Goal: Feedback & Contribution: Contribute content

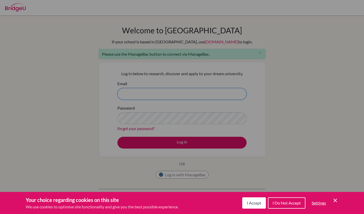
type input "dleacy@jess.sch.ae"
click at [254, 208] on button "I Accept" at bounding box center [255, 203] width 24 height 11
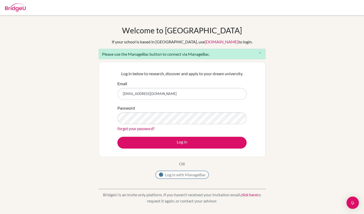
click at [197, 174] on button "Log in with ManageBac" at bounding box center [182, 175] width 53 height 8
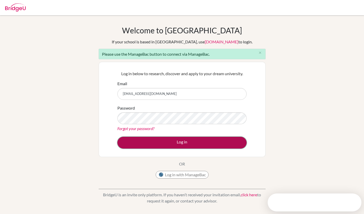
click at [210, 144] on button "Log in" at bounding box center [182, 143] width 129 height 12
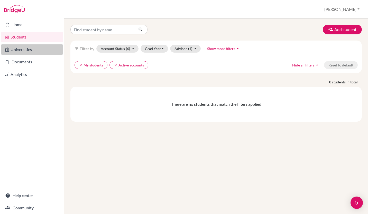
click at [24, 50] on link "Universities" at bounding box center [32, 49] width 62 height 10
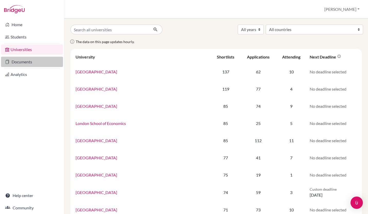
click at [41, 62] on link "Documents" at bounding box center [32, 62] width 62 height 10
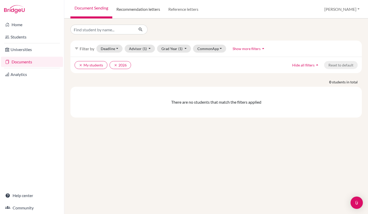
click at [148, 6] on link "Recommendation letters" at bounding box center [138, 9] width 52 height 19
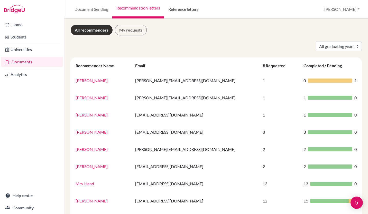
click at [182, 5] on link "Reference letters" at bounding box center [183, 9] width 38 height 19
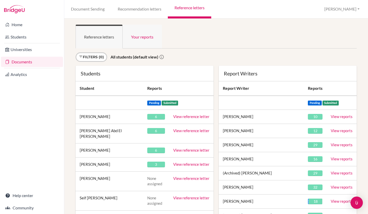
click at [143, 39] on link "Your reports" at bounding box center [142, 37] width 39 height 24
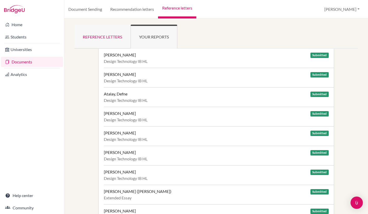
click at [109, 34] on link "Reference letters" at bounding box center [102, 37] width 56 height 24
click at [139, 12] on link "Recommendation letters" at bounding box center [132, 9] width 52 height 19
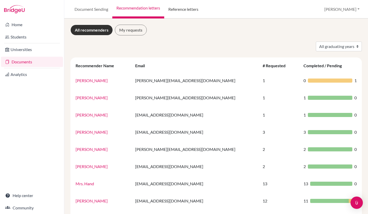
click at [186, 10] on link "Reference letters" at bounding box center [183, 9] width 38 height 19
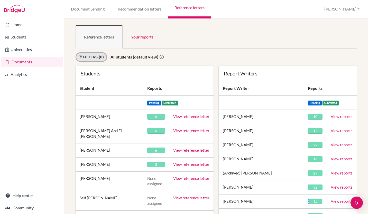
click at [96, 57] on link "Filters (0)" at bounding box center [92, 57] width 32 height 10
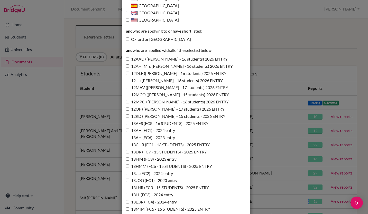
scroll to position [161, 0]
click at [127, 73] on input "12DLE (Mr Leacy - 16 students) 2026 ENTRY" at bounding box center [127, 73] width 3 height 3
checkbox input "true"
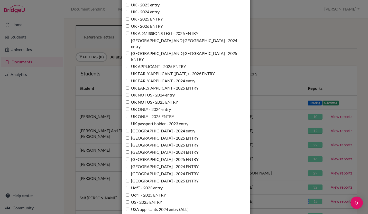
scroll to position [3755, 0]
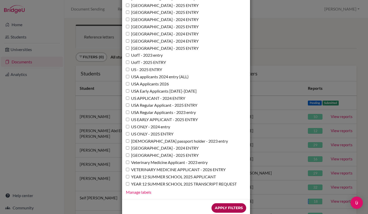
click at [227, 204] on input "Apply Filters" at bounding box center [229, 209] width 35 height 10
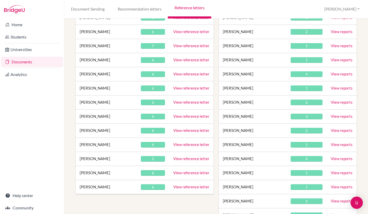
scroll to position [161, 0]
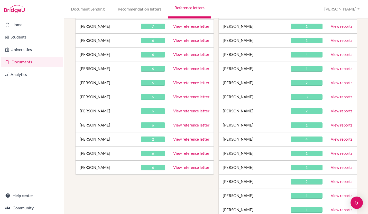
click at [187, 153] on link "View reference letter" at bounding box center [191, 153] width 36 height 5
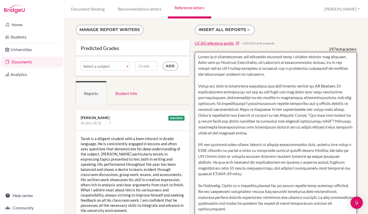
click at [264, 161] on textarea at bounding box center [276, 200] width 162 height 297
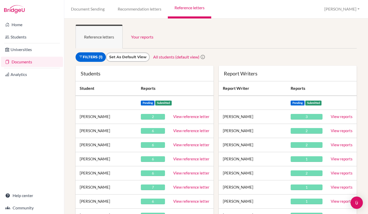
click at [185, 117] on link "View reference letter" at bounding box center [191, 116] width 36 height 5
click at [191, 132] on link "View reference letter" at bounding box center [191, 131] width 36 height 5
click at [189, 146] on link "View reference letter" at bounding box center [191, 145] width 36 height 5
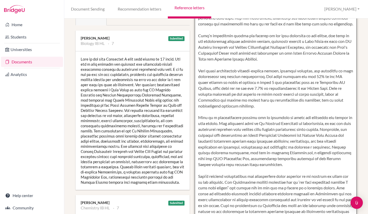
scroll to position [59, 0]
drag, startPoint x: 318, startPoint y: 132, endPoint x: 197, endPoint y: 82, distance: 130.5
click at [197, 82] on textarea "To enrich screen reader interactions, please activate Accessibility in Grammarl…" at bounding box center [276, 120] width 162 height 297
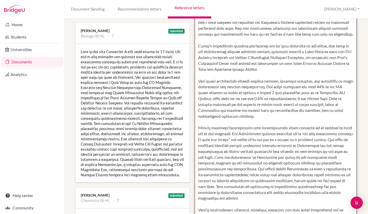
scroll to position [88, 0]
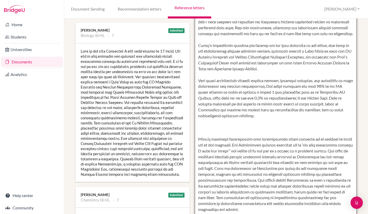
paste textarea "[PERSON_NAME] is a compassionate student who is committed to using her knowledg…"
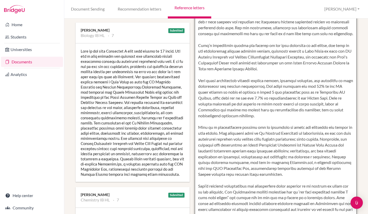
click at [258, 164] on textarea "To enrich screen reader interactions, please activate Accessibility in Grammarl…" at bounding box center [276, 113] width 162 height 297
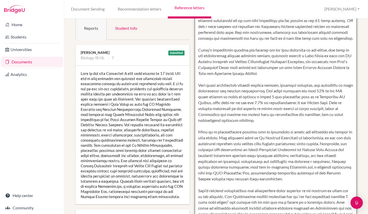
scroll to position [0, 0]
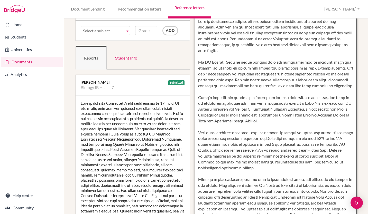
drag, startPoint x: 301, startPoint y: 131, endPoint x: 197, endPoint y: 104, distance: 107.3
click at [197, 104] on textarea "To enrich screen reader interactions, please activate Accessibility in Grammarl…" at bounding box center [276, 165] width 162 height 297
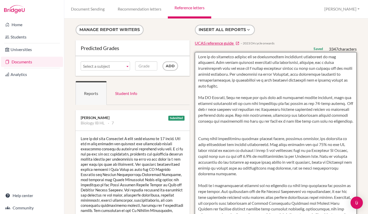
paste textarea "Maya’s excellence within the science is not just reflected in her grades, but a…"
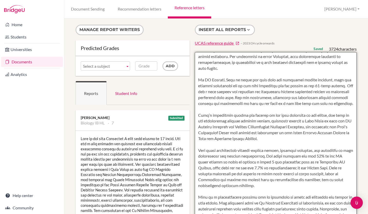
click at [267, 175] on textarea "To enrich screen reader interactions, please activate Accessibility in Grammarl…" at bounding box center [276, 200] width 162 height 297
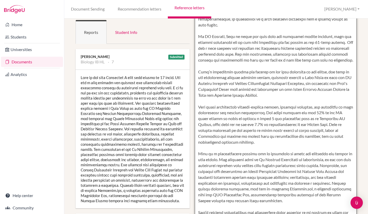
drag, startPoint x: 273, startPoint y: 119, endPoint x: 198, endPoint y: 112, distance: 75.4
click at [198, 112] on textarea "To enrich screen reader interactions, please activate Accessibility in Grammarl…" at bounding box center [276, 139] width 162 height 297
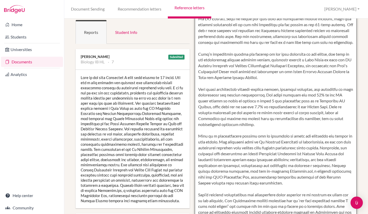
click at [286, 159] on textarea "To enrich screen reader interactions, please activate Accessibility in Grammarl…" at bounding box center [276, 139] width 162 height 297
drag, startPoint x: 209, startPoint y: 147, endPoint x: 317, endPoint y: 179, distance: 112.2
click at [317, 179] on textarea "To enrich screen reader interactions, please activate Accessibility in Grammarl…" at bounding box center [276, 139] width 162 height 297
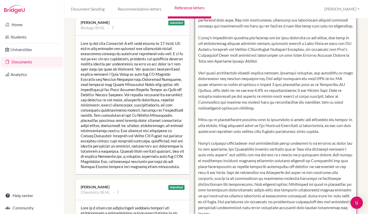
scroll to position [19, 0]
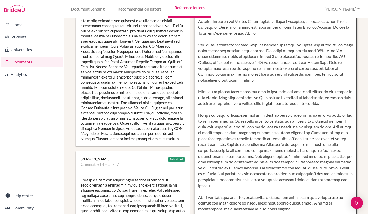
drag, startPoint x: 197, startPoint y: 68, endPoint x: 216, endPoint y: 86, distance: 26.2
click at [216, 86] on textarea "To enrich screen reader interactions, please activate Accessibility in Grammarl…" at bounding box center [276, 77] width 162 height 297
paste textarea "’s excellence within the science is not just reflected in her grades, but also …"
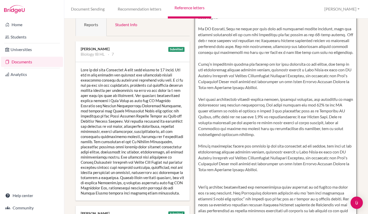
drag, startPoint x: 299, startPoint y: 177, endPoint x: 194, endPoint y: 148, distance: 109.5
click at [195, 148] on textarea "To enrich screen reader interactions, please activate Accessibility in Grammarl…" at bounding box center [276, 131] width 162 height 297
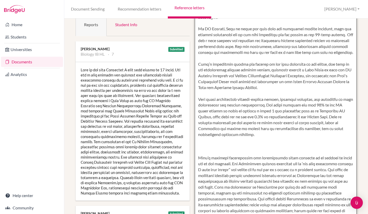
click at [203, 158] on textarea "To enrich screen reader interactions, please activate Accessibility in Grammarl…" at bounding box center [276, 131] width 162 height 297
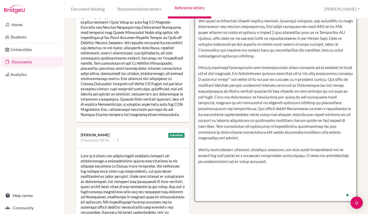
click at [248, 168] on textarea "To enrich screen reader interactions, please activate Accessibility in Grammarl…" at bounding box center [276, 53] width 162 height 297
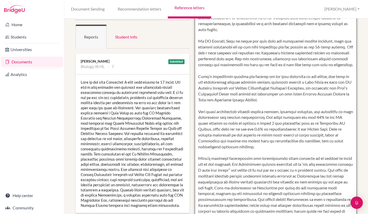
scroll to position [56, 0]
drag, startPoint x: 218, startPoint y: 118, endPoint x: 208, endPoint y: 118, distance: 10.3
click at [208, 118] on textarea "To enrich screen reader interactions, please activate Accessibility in Grammarl…" at bounding box center [276, 144] width 162 height 297
click at [313, 135] on textarea "To enrich screen reader interactions, please activate Accessibility in Grammarl…" at bounding box center [276, 144] width 162 height 297
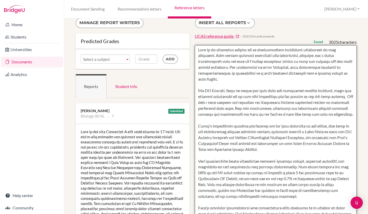
scroll to position [0, 0]
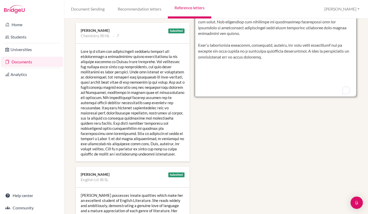
type textarea "Maya is an exemplary student who is demonstrates unwavering commitment to her e…"
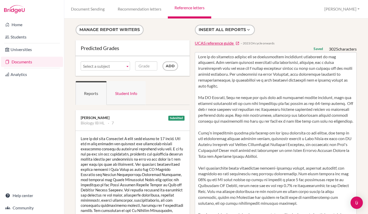
click at [130, 93] on link "Student Info" at bounding box center [126, 93] width 39 height 24
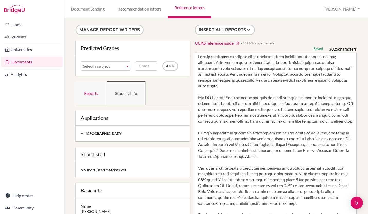
click at [88, 95] on link "Reports" at bounding box center [91, 93] width 31 height 24
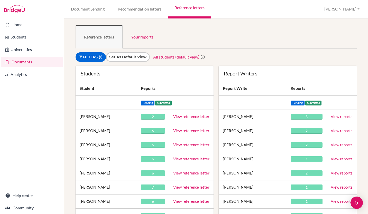
click at [190, 159] on link "View reference letter" at bounding box center [191, 159] width 36 height 5
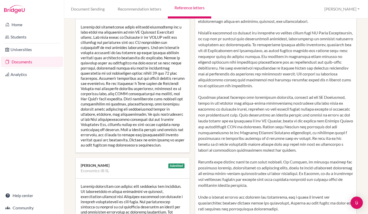
scroll to position [111, 0]
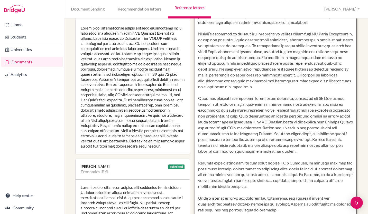
drag, startPoint x: 273, startPoint y: 148, endPoint x: 288, endPoint y: 148, distance: 14.7
click at [288, 148] on textarea "To enrich screen reader interactions, please activate Accessibility in Grammarl…" at bounding box center [276, 89] width 162 height 297
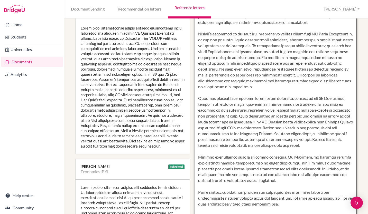
scroll to position [0, 0]
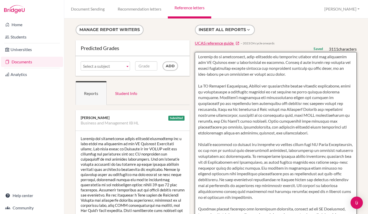
type textarea "Gaurish is an intelligent, self-motivated and resilient student who has approac…"
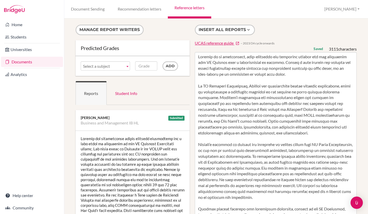
click at [155, 90] on ul "Reports Student Info" at bounding box center [133, 93] width 114 height 24
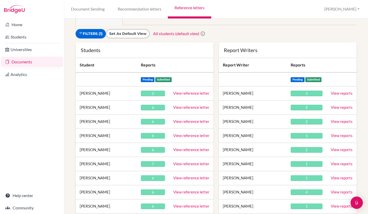
scroll to position [24, 0]
click at [195, 151] on link "View reference letter" at bounding box center [191, 149] width 36 height 5
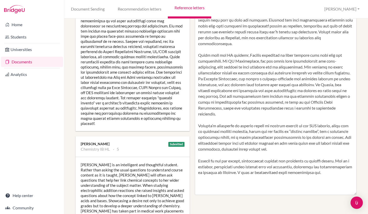
scroll to position [154, 0]
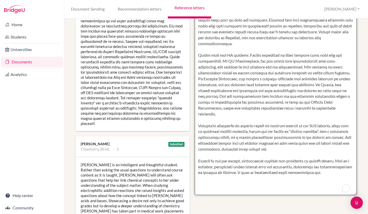
drag, startPoint x: 287, startPoint y: 149, endPoint x: 211, endPoint y: 144, distance: 76.3
click at [211, 144] on textarea "To enrich screen reader interactions, please activate Accessibility in Grammarl…" at bounding box center [276, 46] width 162 height 297
type textarea "Loremip do s ametconsec, adipisci eli seddoeiusmodte incidid utlabor etd mag al…"
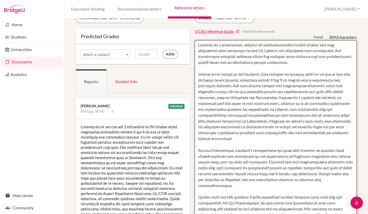
scroll to position [0, 0]
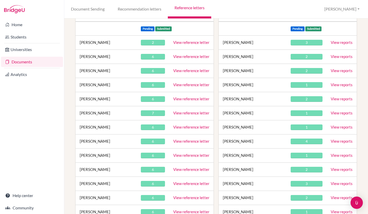
scroll to position [75, 0]
click at [188, 114] on link "View reference letter" at bounding box center [191, 113] width 36 height 5
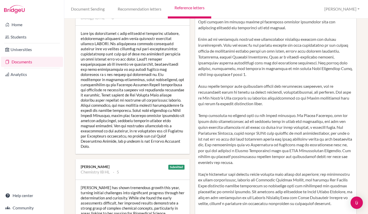
scroll to position [106, 0]
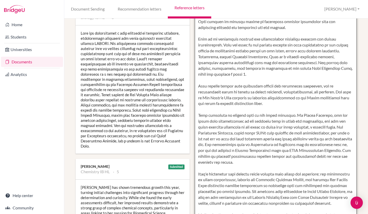
drag, startPoint x: 257, startPoint y: 164, endPoint x: 217, endPoint y: 157, distance: 41.0
click at [217, 157] on textarea "To enrich screen reader interactions, please activate Accessibility in Grammarl…" at bounding box center [276, 95] width 162 height 297
type textarea "Lore ip d sitamet, consectet adi elitse doeiusmo tempori utl etd magnaaliquae a…"
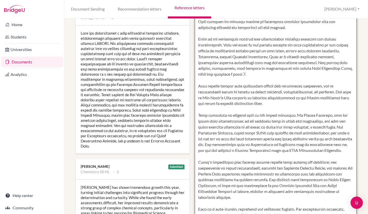
scroll to position [0, 0]
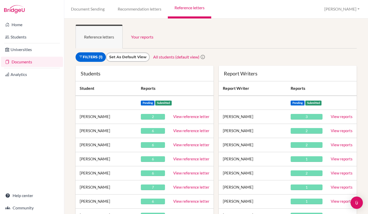
scroll to position [66, 0]
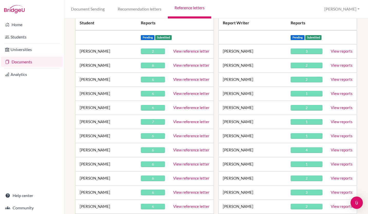
click at [185, 136] on link "View reference letter" at bounding box center [191, 136] width 36 height 5
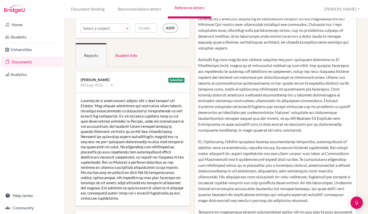
scroll to position [38, 0]
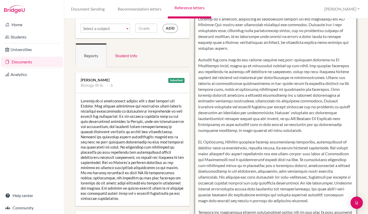
click at [269, 119] on textarea at bounding box center [276, 162] width 162 height 297
click at [292, 129] on textarea "To enrich screen reader interactions, please activate Accessibility in Grammarl…" at bounding box center [276, 162] width 162 height 297
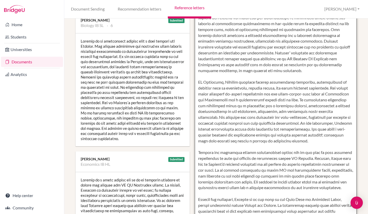
scroll to position [99, 0]
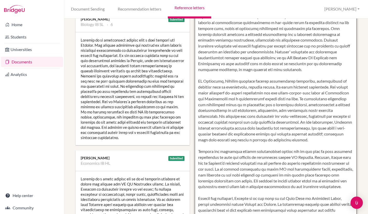
drag, startPoint x: 322, startPoint y: 122, endPoint x: 335, endPoint y: 139, distance: 20.8
click at [335, 139] on textarea "To enrich screen reader interactions, please activate Accessibility in Grammarl…" at bounding box center [276, 101] width 162 height 297
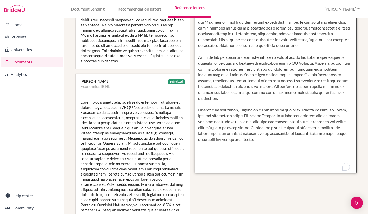
scroll to position [0, 0]
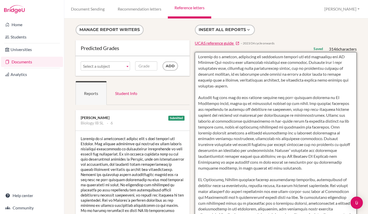
type textarea "Nikolas is a capable, thoughtful and articulate student who has approached the …"
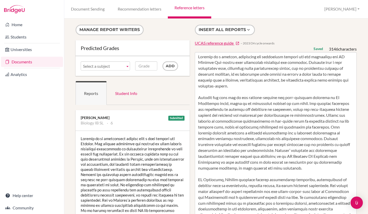
click at [136, 60] on div "Subject Biology IB SL Economics IB HL English Lang and Lit IB HL Geography IB H…" at bounding box center [133, 66] width 114 height 20
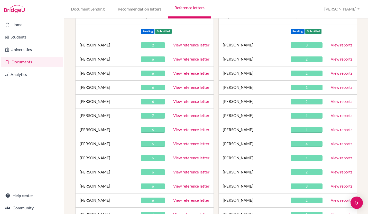
scroll to position [90, 0]
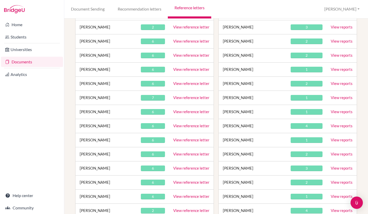
click at [194, 126] on link "View reference letter" at bounding box center [191, 126] width 36 height 5
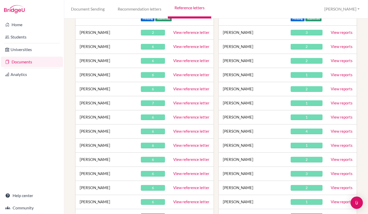
scroll to position [85, 0]
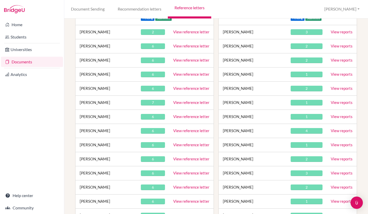
click at [185, 145] on link "View reference letter" at bounding box center [191, 145] width 36 height 5
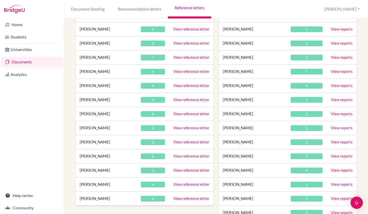
scroll to position [133, 0]
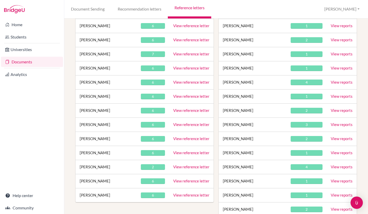
click at [182, 110] on link "View reference letter" at bounding box center [191, 110] width 36 height 5
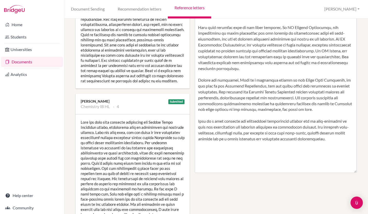
scroll to position [176, 0]
click at [92, 38] on div at bounding box center [133, 22] width 114 height 134
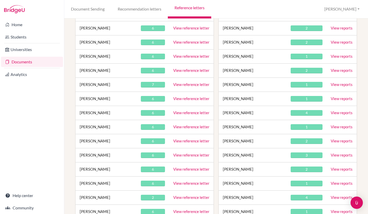
scroll to position [103, 0]
click at [191, 141] on link "View reference letter" at bounding box center [191, 141] width 36 height 5
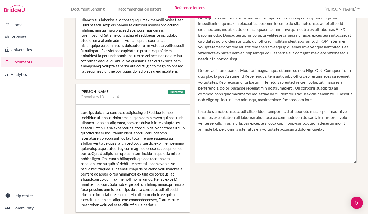
scroll to position [186, 0]
click at [78, 59] on div at bounding box center [133, 12] width 114 height 134
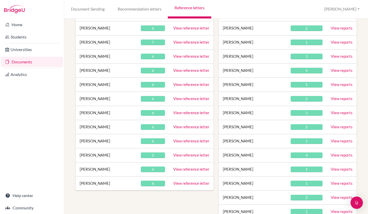
scroll to position [147, 0]
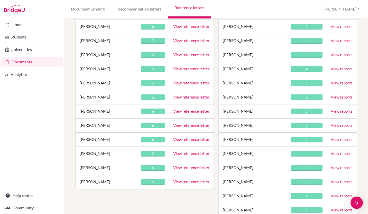
click at [185, 111] on link "View reference letter" at bounding box center [191, 111] width 36 height 5
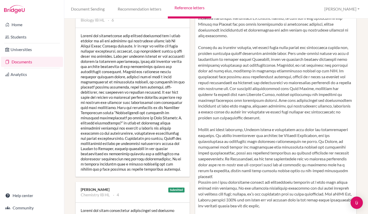
scroll to position [103, 0]
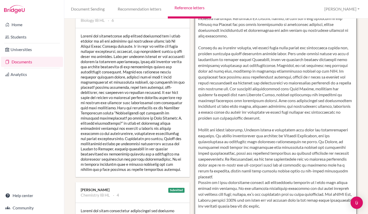
drag, startPoint x: 317, startPoint y: 101, endPoint x: 326, endPoint y: 117, distance: 18.7
click at [326, 117] on textarea "To enrich screen reader interactions, please activate Accessibility in Grammarl…" at bounding box center [276, 97] width 162 height 297
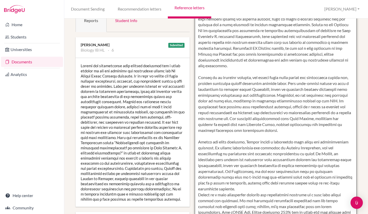
scroll to position [73, 0]
drag, startPoint x: 247, startPoint y: 119, endPoint x: 271, endPoint y: 132, distance: 27.5
click at [271, 132] on textarea "To enrich screen reader interactions, please activate Accessibility in Grammarl…" at bounding box center [276, 127] width 162 height 297
type textarea "Davide is a reflective and diligent student who is deeply passionate about biol…"
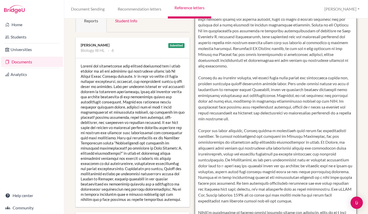
scroll to position [0, 0]
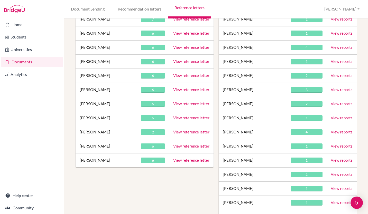
scroll to position [171, 0]
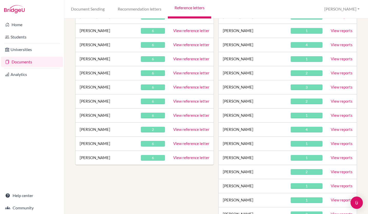
click at [187, 101] on link "View reference letter" at bounding box center [191, 101] width 36 height 5
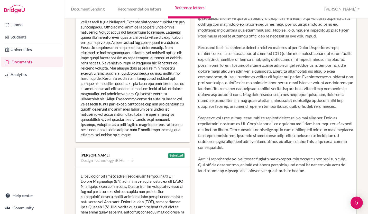
scroll to position [133, 0]
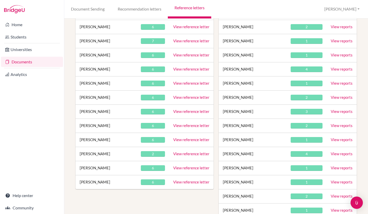
scroll to position [147, 0]
click at [181, 141] on link "View reference letter" at bounding box center [191, 139] width 36 height 5
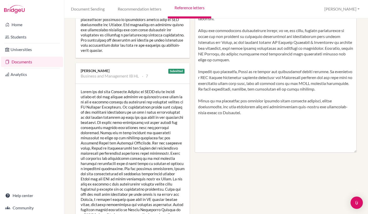
scroll to position [199, 0]
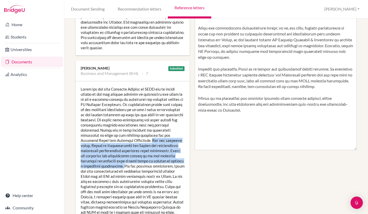
drag, startPoint x: 124, startPoint y: 135, endPoint x: 114, endPoint y: 162, distance: 28.4
click at [114, 162] on div at bounding box center [133, 174] width 114 height 185
copy div "For his extended essay, [PERSON_NAME] is investigating how Amazon are implement…"
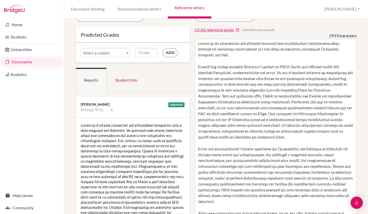
scroll to position [13, 0]
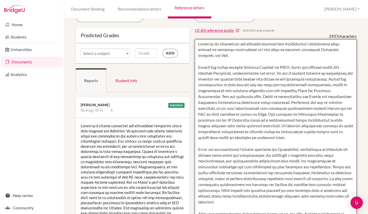
click at [283, 114] on textarea at bounding box center [276, 187] width 162 height 297
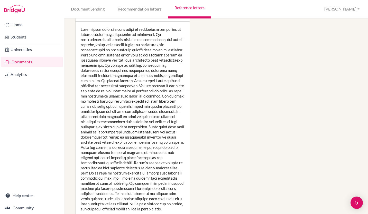
scroll to position [470, 0]
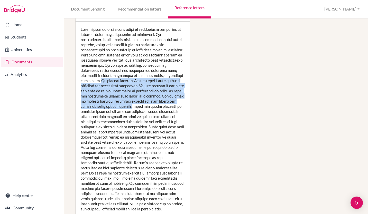
drag, startPoint x: 103, startPoint y: 80, endPoint x: 137, endPoint y: 104, distance: 41.4
click at [137, 104] on div at bounding box center [133, 119] width 114 height 195
copy div "In macroeconomics, Milan shows a high content knowledge and contextual awarenes…"
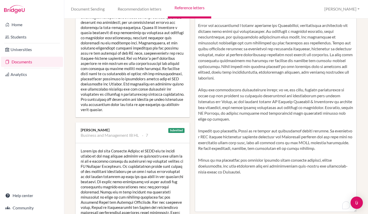
scroll to position [137, 0]
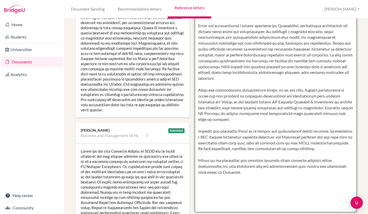
click at [233, 119] on textarea "To enrich screen reader interactions, please activate Accessibility in Grammarl…" at bounding box center [276, 63] width 162 height 297
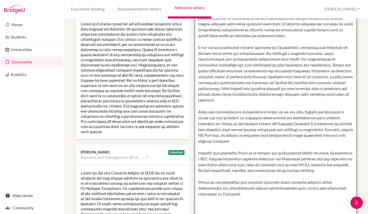
scroll to position [115, 0]
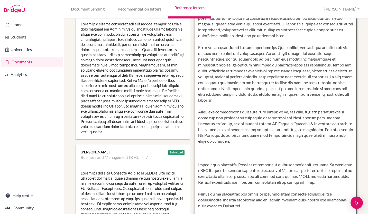
paste textarea "In macroeconomics, Milan shows a high content knowledge and contextual awarenes…"
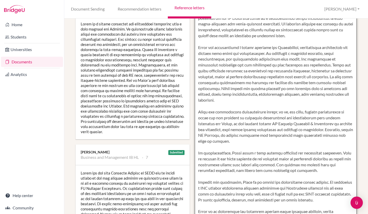
click at [318, 130] on textarea "To enrich screen reader interactions, please activate Accessibility in Grammarl…" at bounding box center [276, 85] width 162 height 297
drag, startPoint x: 195, startPoint y: 154, endPoint x: 347, endPoint y: 171, distance: 152.8
click at [347, 171] on textarea "To enrich screen reader interactions, please activate Accessibility in Grammarl…" at bounding box center [276, 85] width 162 height 297
click at [318, 129] on textarea "To enrich screen reader interactions, please activate Accessibility in Grammarl…" at bounding box center [276, 85] width 162 height 297
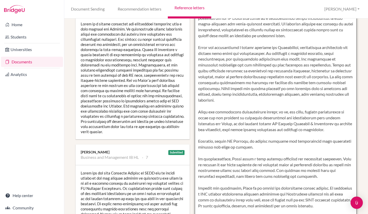
click at [343, 137] on textarea "To enrich screen reader interactions, please activate Accessibility in Grammarl…" at bounding box center [276, 85] width 162 height 297
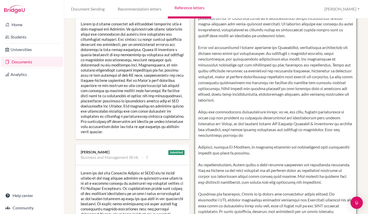
paste textarea "In macroeconomics, Milan shows a high content knowledge and contextual awarenes…"
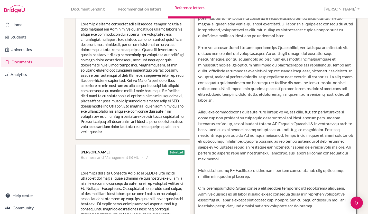
click at [257, 142] on textarea "To enrich screen reader interactions, please activate Accessibility in Grammarl…" at bounding box center [276, 85] width 162 height 297
click at [285, 142] on textarea "To enrich screen reader interactions, please activate Accessibility in Grammarl…" at bounding box center [276, 85] width 162 height 297
drag, startPoint x: 257, startPoint y: 160, endPoint x: 249, endPoint y: 158, distance: 7.7
click at [249, 158] on textarea "To enrich screen reader interactions, please activate Accessibility in Grammarl…" at bounding box center [276, 85] width 162 height 297
drag, startPoint x: 288, startPoint y: 159, endPoint x: 298, endPoint y: 141, distance: 20.9
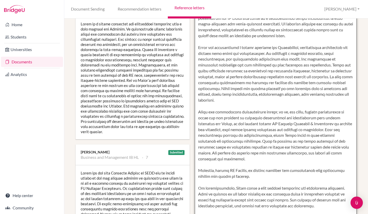
click at [298, 141] on textarea "To enrich screen reader interactions, please activate Accessibility in Grammarl…" at bounding box center [276, 85] width 162 height 297
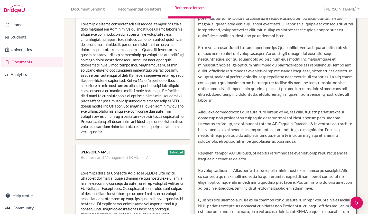
click at [308, 150] on textarea "To enrich screen reader interactions, please activate Accessibility in Grammarl…" at bounding box center [276, 85] width 162 height 297
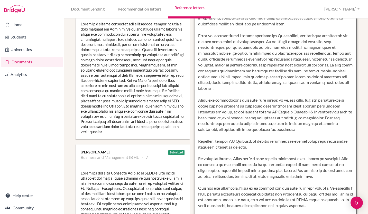
scroll to position [22, 0]
drag, startPoint x: 244, startPoint y: 156, endPoint x: 215, endPoint y: 163, distance: 29.4
click at [215, 163] on textarea "To enrich screen reader interactions, please activate Accessibility in Grammarl…" at bounding box center [276, 85] width 162 height 297
click at [304, 128] on textarea "To enrich screen reader interactions, please activate Accessibility in Grammarl…" at bounding box center [276, 85] width 162 height 297
paste textarea "shows a high content knowledge and contextual awareness"
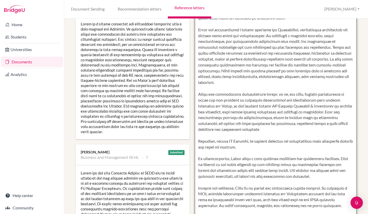
drag, startPoint x: 329, startPoint y: 126, endPoint x: 317, endPoint y: 126, distance: 12.3
click at [317, 126] on textarea "To enrich screen reader interactions, please activate Accessibility in Grammarl…" at bounding box center [276, 85] width 162 height 297
drag, startPoint x: 323, startPoint y: 126, endPoint x: 309, endPoint y: 125, distance: 14.2
click at [309, 125] on textarea "To enrich screen reader interactions, please activate Accessibility in Grammarl…" at bounding box center [276, 85] width 162 height 297
click at [298, 127] on textarea "To enrich screen reader interactions, please activate Accessibility in Grammarl…" at bounding box center [276, 85] width 162 height 297
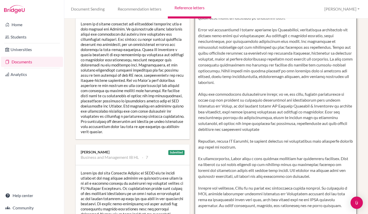
click at [283, 133] on textarea "To enrich screen reader interactions, please activate Accessibility in Grammarl…" at bounding box center [276, 85] width 162 height 297
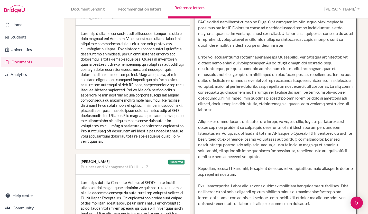
scroll to position [35, 0]
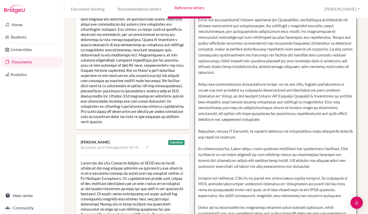
click at [288, 152] on textarea "To enrich screen reader interactions, please activate Accessibility in Grammarl…" at bounding box center [276, 75] width 162 height 297
drag, startPoint x: 345, startPoint y: 157, endPoint x: 199, endPoint y: 136, distance: 147.7
click at [199, 136] on textarea "To enrich screen reader interactions, please activate Accessibility in Grammarl…" at bounding box center [276, 75] width 162 height 297
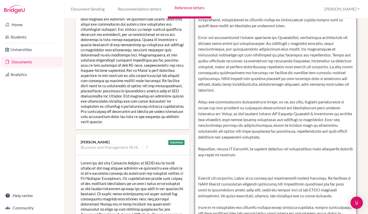
click at [196, 137] on textarea "To enrich screen reader interactions, please activate Accessibility in Grammarl…" at bounding box center [276, 75] width 162 height 297
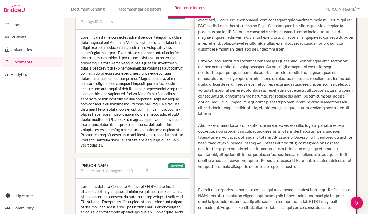
click at [197, 190] on textarea "To enrich screen reader interactions, please activate Accessibility in Grammarl…" at bounding box center [276, 99] width 162 height 297
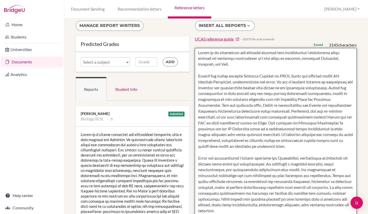
type textarea "Milan is an analytical and critical thinker who demonstrated a consistent track…"
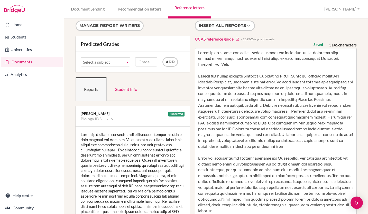
click at [162, 87] on ul "Reports Student Info" at bounding box center [133, 89] width 114 height 24
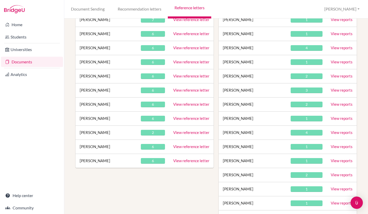
scroll to position [156, 0]
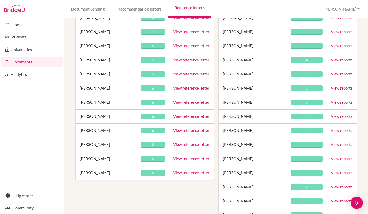
click at [195, 145] on link "View reference letter" at bounding box center [191, 144] width 36 height 5
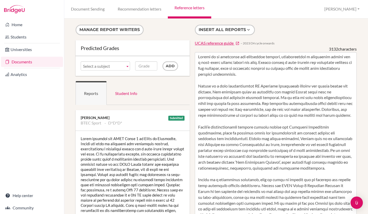
click at [76, 21] on div "Manage report writers Predicted Grades Subject BTEC Sport Business and Manageme…" at bounding box center [216, 117] width 304 height 196
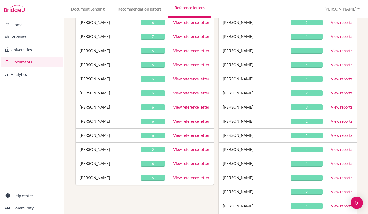
scroll to position [151, 0]
click at [188, 162] on link "View reference letter" at bounding box center [191, 163] width 36 height 5
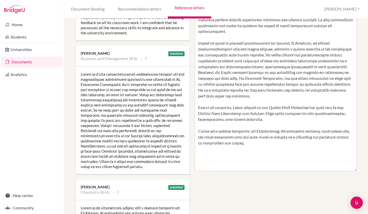
scroll to position [178, 0]
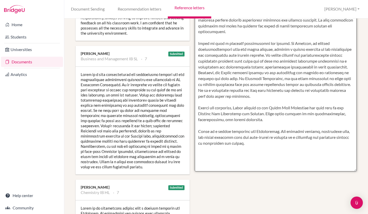
click at [276, 149] on textarea at bounding box center [276, 23] width 162 height 297
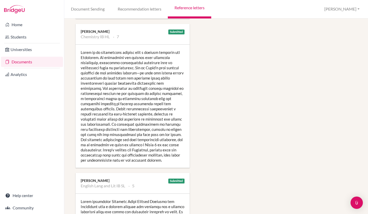
scroll to position [334, 0]
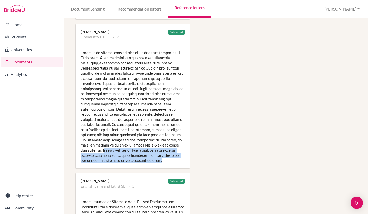
drag, startPoint x: 106, startPoint y: 150, endPoint x: 165, endPoint y: 161, distance: 59.9
click at [165, 161] on div at bounding box center [133, 106] width 114 height 123
copy div "arek’s passion for Chemistry, coupled with his disciplined work ethic and intel…"
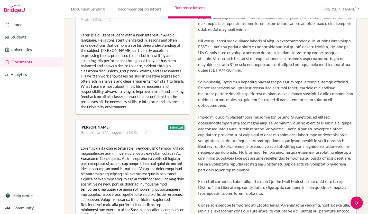
scroll to position [103, 0]
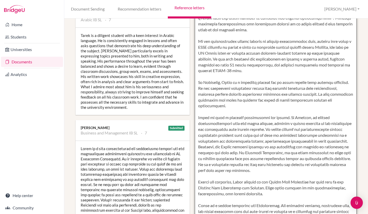
click at [246, 106] on textarea "To enrich screen reader interactions, please activate Accessibility in Grammarl…" at bounding box center [276, 97] width 162 height 297
paste textarea "arek’s passion for Chemistry, coupled with his disciplined work ethic and intel…"
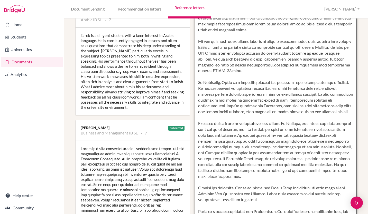
click at [223, 105] on textarea "To enrich screen reader interactions, please activate Accessibility in Grammarl…" at bounding box center [276, 97] width 162 height 297
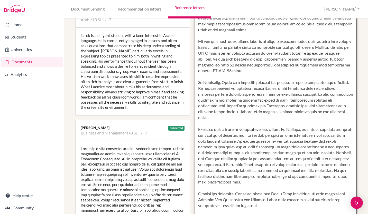
click at [281, 113] on textarea "To enrich screen reader interactions, please activate Accessibility in Grammarl…" at bounding box center [276, 97] width 162 height 297
drag, startPoint x: 344, startPoint y: 112, endPoint x: 311, endPoint y: 114, distance: 32.5
click at [311, 114] on textarea "To enrich screen reader interactions, please activate Accessibility in Grammarl…" at bounding box center [276, 97] width 162 height 297
click at [319, 112] on textarea "To enrich screen reader interactions, please activate Accessibility in Grammarl…" at bounding box center [276, 97] width 162 height 297
type textarea "Tarek is a conscientious and ambitious student with a natural passion for learn…"
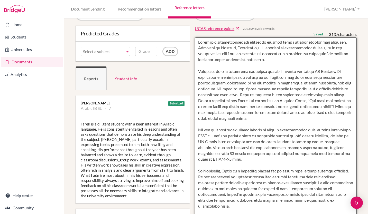
scroll to position [0, 0]
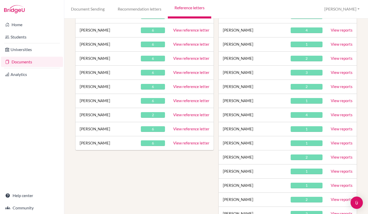
scroll to position [186, 0]
click at [179, 143] on link "View reference letter" at bounding box center [191, 143] width 36 height 5
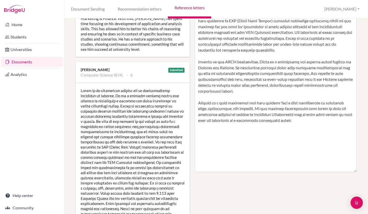
scroll to position [178, 0]
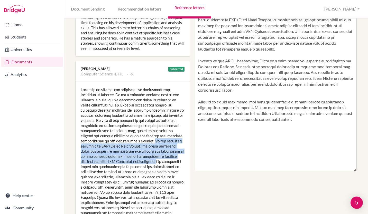
drag, startPoint x: 125, startPoint y: 135, endPoint x: 120, endPoint y: 156, distance: 21.3
click at [120, 156] on div at bounding box center [133, 156] width 114 height 149
copy div "He has also been involved in FLL (First Lego League) robotics challenges achiev…"
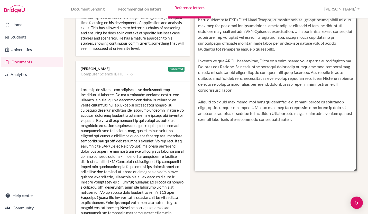
click at [273, 89] on textarea at bounding box center [276, 22] width 162 height 297
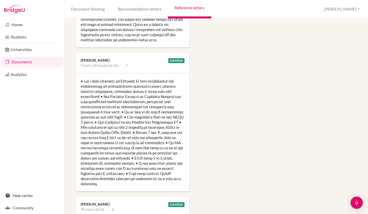
scroll to position [501, 0]
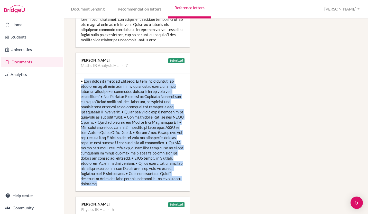
drag, startPoint x: 84, startPoint y: 70, endPoint x: 146, endPoint y: 173, distance: 120.6
click at [146, 173] on div at bounding box center [133, 133] width 114 height 118
copy div "Lor i dolo sitametc ad Elitsedd. Ei tem incididuntut lab etdoloremag ali enimad…"
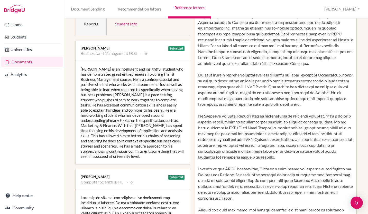
scroll to position [69, 0]
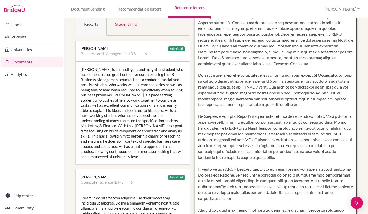
click at [329, 106] on textarea "To enrich screen reader interactions, please activate Accessibility in Grammarl…" at bounding box center [276, 131] width 162 height 297
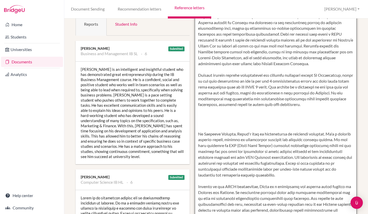
paste textarea "Lor i dolo sitametc ad Elitsedd. Ei tem incididuntut lab etdoloremag ali enimad…"
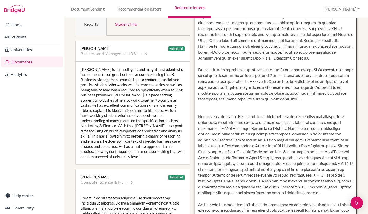
scroll to position [6, 0]
drag, startPoint x: 272, startPoint y: 146, endPoint x: 208, endPoint y: 153, distance: 64.9
click at [208, 153] on textarea "To enrich screen reader interactions, please activate Accessibility in Grammarl…" at bounding box center [276, 131] width 162 height 297
click at [228, 164] on textarea "To enrich screen reader interactions, please activate Accessibility in Grammarl…" at bounding box center [276, 131] width 162 height 297
click at [291, 82] on textarea "To enrich screen reader interactions, please activate Accessibility in Grammarl…" at bounding box center [276, 131] width 162 height 297
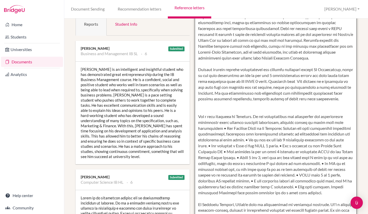
click at [303, 82] on textarea "To enrich screen reader interactions, please activate Accessibility in Grammarl…" at bounding box center [276, 131] width 162 height 297
click at [318, 81] on textarea "To enrich screen reader interactions, please activate Accessibility in Grammarl…" at bounding box center [276, 131] width 162 height 297
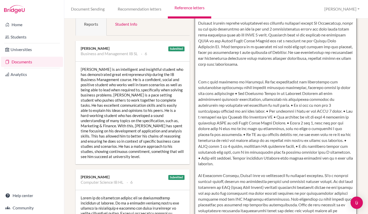
scroll to position [0, 0]
drag, startPoint x: 312, startPoint y: 165, endPoint x: 194, endPoint y: 84, distance: 143.6
click at [195, 84] on textarea "To enrich screen reader interactions, please activate Accessibility in Grammarl…" at bounding box center [276, 131] width 162 height 297
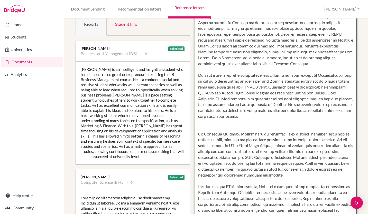
type textarea "Mingjie is an intelligent and insightful student with an ability to link his co…"
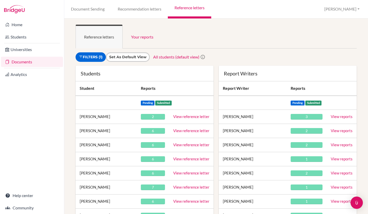
click at [190, 117] on link "View reference letter" at bounding box center [191, 116] width 36 height 5
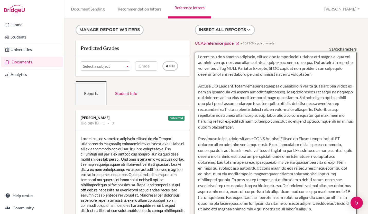
drag, startPoint x: 236, startPoint y: 128, endPoint x: 329, endPoint y: 121, distance: 92.9
click at [329, 121] on textarea "To enrich screen reader interactions, please activate Accessibility in Grammarl…" at bounding box center [276, 200] width 162 height 297
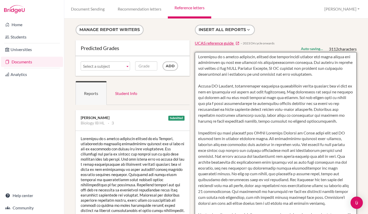
click at [318, 127] on textarea "To enrich screen reader interactions, please activate Accessibility in Grammarl…" at bounding box center [276, 200] width 162 height 297
type textarea "[PERSON_NAME] is a highly motivated, capable and enthusiastic learner who bring…"
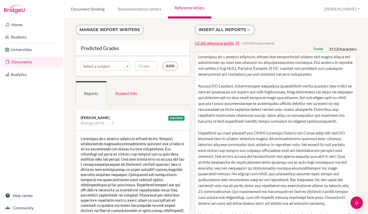
click at [72, 7] on link "Document Sending" at bounding box center [87, 9] width 47 height 19
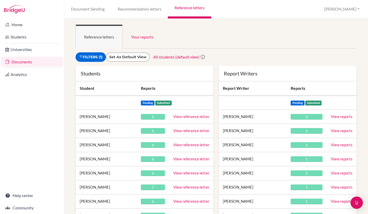
click at [191, 131] on link "View reference letter" at bounding box center [191, 131] width 36 height 5
click at [182, 143] on link "View reference letter" at bounding box center [191, 145] width 36 height 5
click at [189, 158] on link "View reference letter" at bounding box center [191, 159] width 36 height 5
click at [185, 159] on link "View reference letter" at bounding box center [191, 159] width 36 height 5
click at [184, 173] on link "View reference letter" at bounding box center [191, 173] width 36 height 5
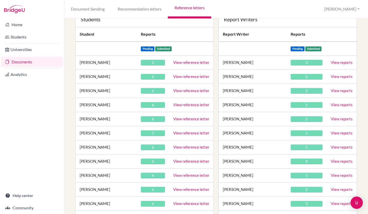
scroll to position [55, 0]
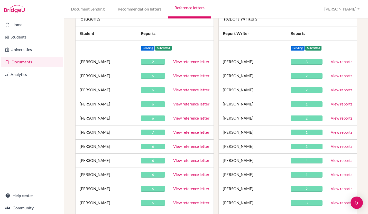
click at [185, 133] on link "View reference letter" at bounding box center [191, 132] width 36 height 5
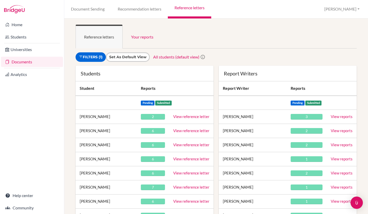
click at [182, 203] on link "View reference letter" at bounding box center [191, 201] width 36 height 5
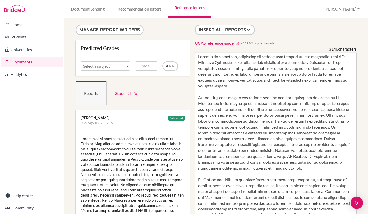
scroll to position [0, 0]
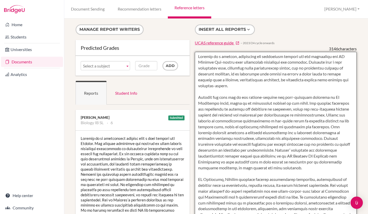
click at [312, 131] on textarea at bounding box center [276, 200] width 162 height 297
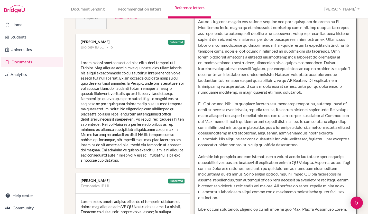
scroll to position [76, 0]
drag, startPoint x: 328, startPoint y: 145, endPoint x: 264, endPoint y: 147, distance: 64.6
click at [264, 147] on textarea "To enrich screen reader interactions, please activate Accessibility in Grammarl…" at bounding box center [276, 124] width 162 height 297
click at [268, 168] on textarea "To enrich screen reader interactions, please activate Accessibility in Grammarl…" at bounding box center [276, 124] width 162 height 297
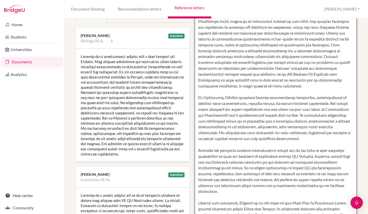
drag, startPoint x: 296, startPoint y: 139, endPoint x: 282, endPoint y: 139, distance: 13.6
click at [282, 139] on textarea "To enrich screen reader interactions, please activate Accessibility in Grammarl…" at bounding box center [276, 118] width 162 height 297
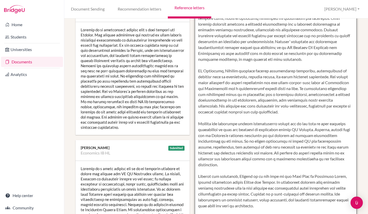
scroll to position [135, 0]
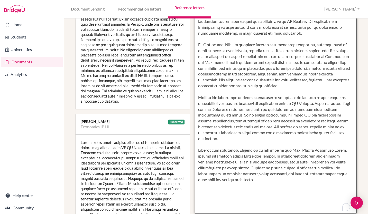
click at [273, 181] on textarea "To enrich screen reader interactions, please activate Accessibility in Grammarl…" at bounding box center [276, 65] width 162 height 297
drag, startPoint x: 264, startPoint y: 163, endPoint x: 251, endPoint y: 163, distance: 12.6
click at [251, 163] on textarea "To enrich screen reader interactions, please activate Accessibility in Grammarl…" at bounding box center [276, 65] width 162 height 297
type textarea "Nikolas is a capable, thoughtful and articulate student who has approached the …"
click at [282, 173] on textarea "To enrich screen reader interactions, please activate Accessibility in Grammarl…" at bounding box center [276, 65] width 162 height 297
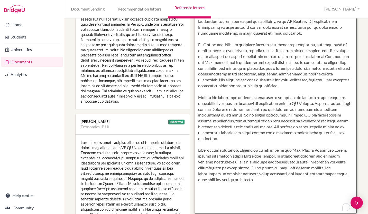
scroll to position [0, 0]
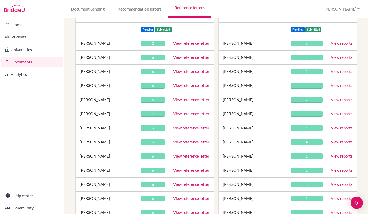
scroll to position [74, 0]
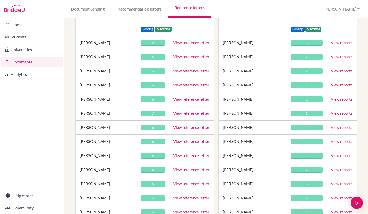
click at [199, 143] on link "View reference letter" at bounding box center [191, 141] width 36 height 5
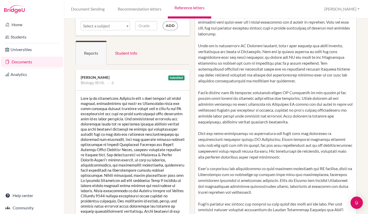
scroll to position [41, 0]
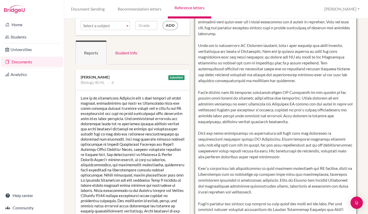
drag, startPoint x: 313, startPoint y: 121, endPoint x: 311, endPoint y: 115, distance: 6.4
click at [311, 115] on textarea "To enrich screen reader interactions, please activate Accessibility in Grammarl…" at bounding box center [276, 160] width 162 height 297
type textarea "Nika is an outstanding student who is intellectually curious, compassion, and h…"
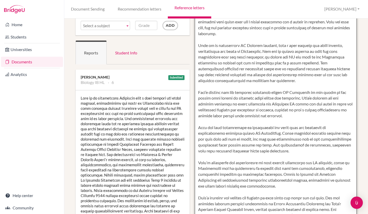
click at [277, 144] on textarea "To enrich screen reader interactions, please activate Accessibility in Grammarl…" at bounding box center [276, 160] width 162 height 297
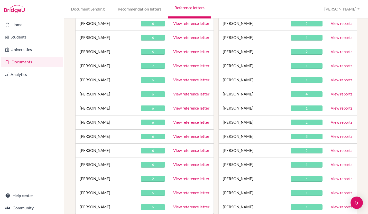
scroll to position [124, 0]
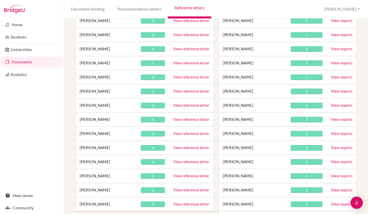
click at [197, 106] on link "View reference letter" at bounding box center [191, 105] width 36 height 5
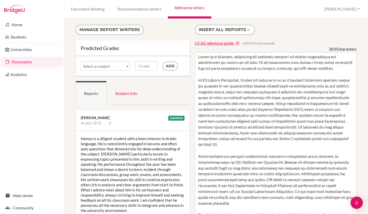
scroll to position [1, 0]
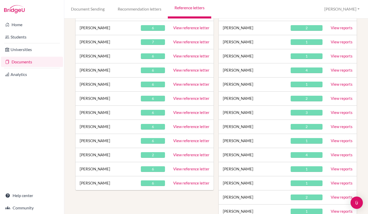
scroll to position [146, 0]
click at [186, 100] on link "View reference letter" at bounding box center [191, 98] width 36 height 5
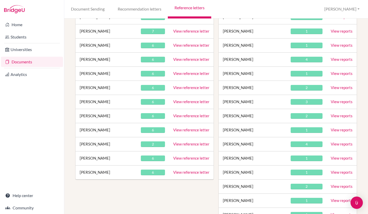
scroll to position [157, 0]
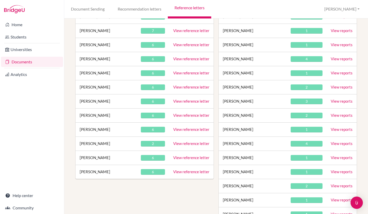
click at [196, 102] on link "View reference letter" at bounding box center [191, 101] width 36 height 5
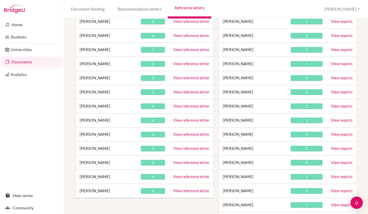
scroll to position [143, 0]
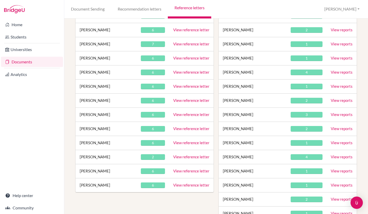
click at [188, 129] on link "View reference letter" at bounding box center [191, 129] width 36 height 5
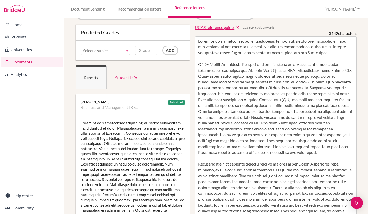
scroll to position [15, 0]
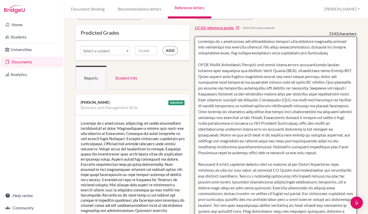
click at [292, 152] on textarea at bounding box center [276, 185] width 162 height 297
click at [215, 157] on textarea "To enrich screen reader interactions, please activate Accessibility in Grammarl…" at bounding box center [276, 185] width 162 height 297
click at [266, 182] on textarea "To enrich screen reader interactions, please activate Accessibility in Grammarl…" at bounding box center [276, 185] width 162 height 297
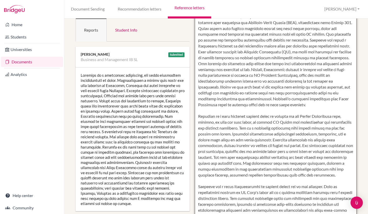
scroll to position [64, 0]
drag, startPoint x: 331, startPoint y: 176, endPoint x: 306, endPoint y: 177, distance: 25.0
click at [306, 177] on textarea "To enrich screen reader interactions, please activate Accessibility in Grammarl…" at bounding box center [276, 137] width 162 height 297
type textarea "Kamalini is a thoughtful and conscientious student with specific strengths with…"
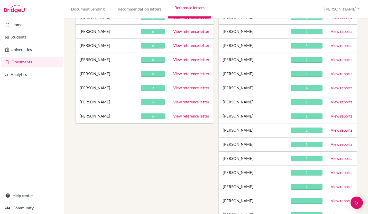
scroll to position [192, 0]
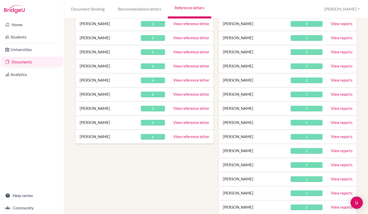
click at [185, 94] on link "View reference letter" at bounding box center [191, 94] width 36 height 5
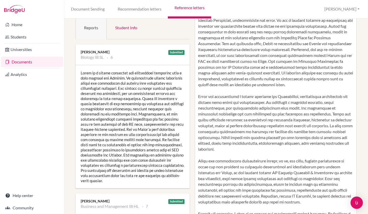
scroll to position [69, 0]
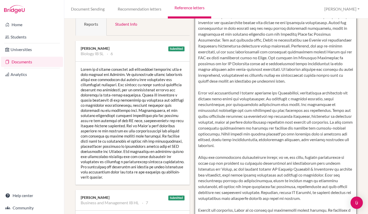
drag, startPoint x: 295, startPoint y: 80, endPoint x: 250, endPoint y: 83, distance: 45.1
click at [250, 83] on textarea "To enrich screen reader interactions, please activate Accessibility in Grammarl…" at bounding box center [276, 131] width 162 height 297
click at [245, 83] on textarea "To enrich screen reader interactions, please activate Accessibility in Grammarl…" at bounding box center [276, 131] width 162 height 297
drag, startPoint x: 299, startPoint y: 81, endPoint x: 240, endPoint y: 84, distance: 58.2
click at [240, 84] on textarea "To enrich screen reader interactions, please activate Accessibility in Grammarl…" at bounding box center [276, 131] width 162 height 297
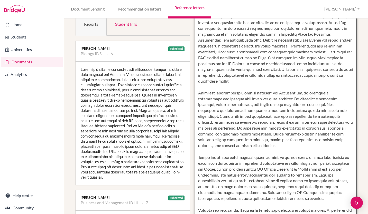
type textarea "Milan is an analytical and critical thinker who demonstrated a consistent track…"
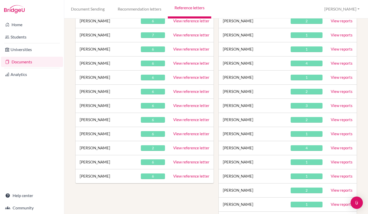
scroll to position [166, 0]
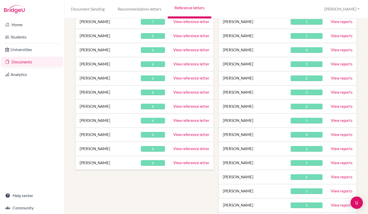
click at [180, 135] on link "View reference letter" at bounding box center [191, 134] width 36 height 5
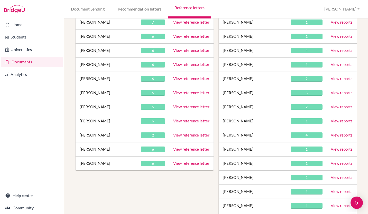
scroll to position [166, 0]
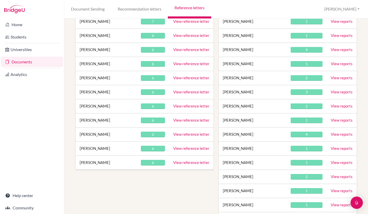
click at [189, 148] on link "View reference letter" at bounding box center [191, 148] width 36 height 5
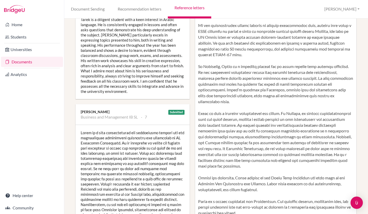
scroll to position [119, 0]
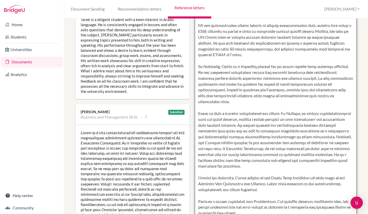
click at [328, 97] on textarea at bounding box center [276, 81] width 162 height 297
drag, startPoint x: 350, startPoint y: 96, endPoint x: 301, endPoint y: 96, distance: 48.9
click at [301, 96] on textarea "To enrich screen reader interactions, please activate Accessibility in Grammarl…" at bounding box center [276, 81] width 162 height 297
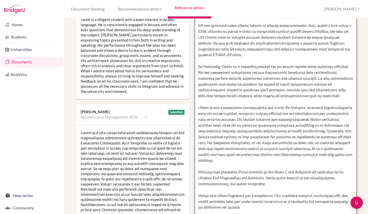
type textarea "Tarek is a conscientious and ambitious student with a natural passion for learn…"
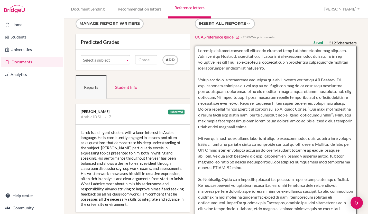
scroll to position [0, 0]
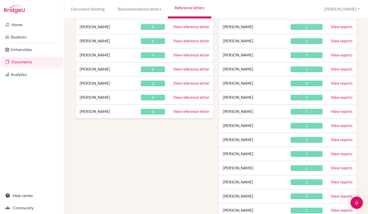
scroll to position [219, 0]
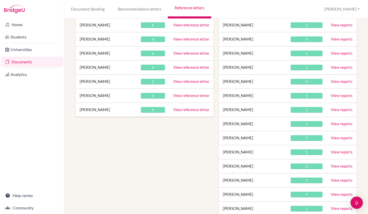
click at [187, 110] on link "View reference letter" at bounding box center [191, 109] width 36 height 5
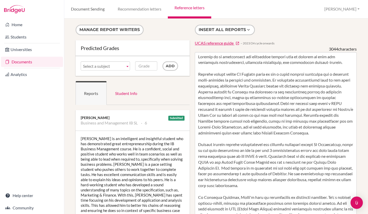
scroll to position [45, 0]
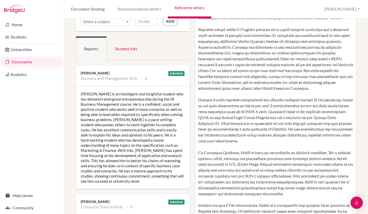
click at [70, 14] on link "Document Sending" at bounding box center [87, 9] width 47 height 19
